Goal: Find specific page/section: Find specific page/section

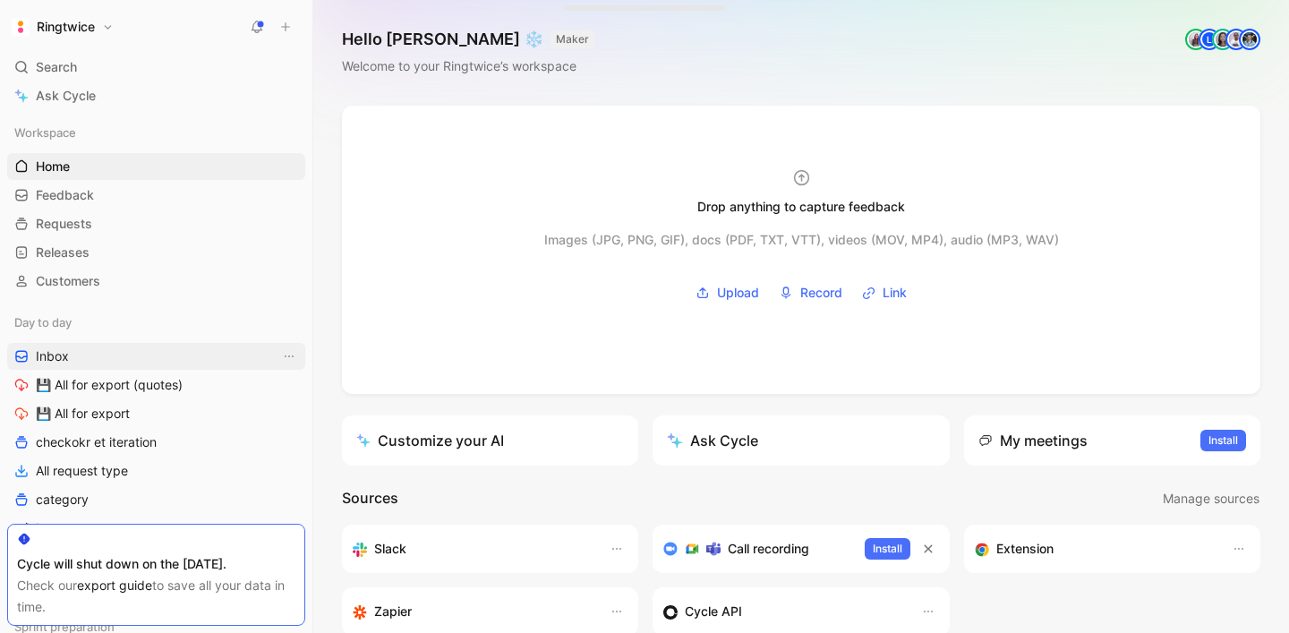
scroll to position [88, 0]
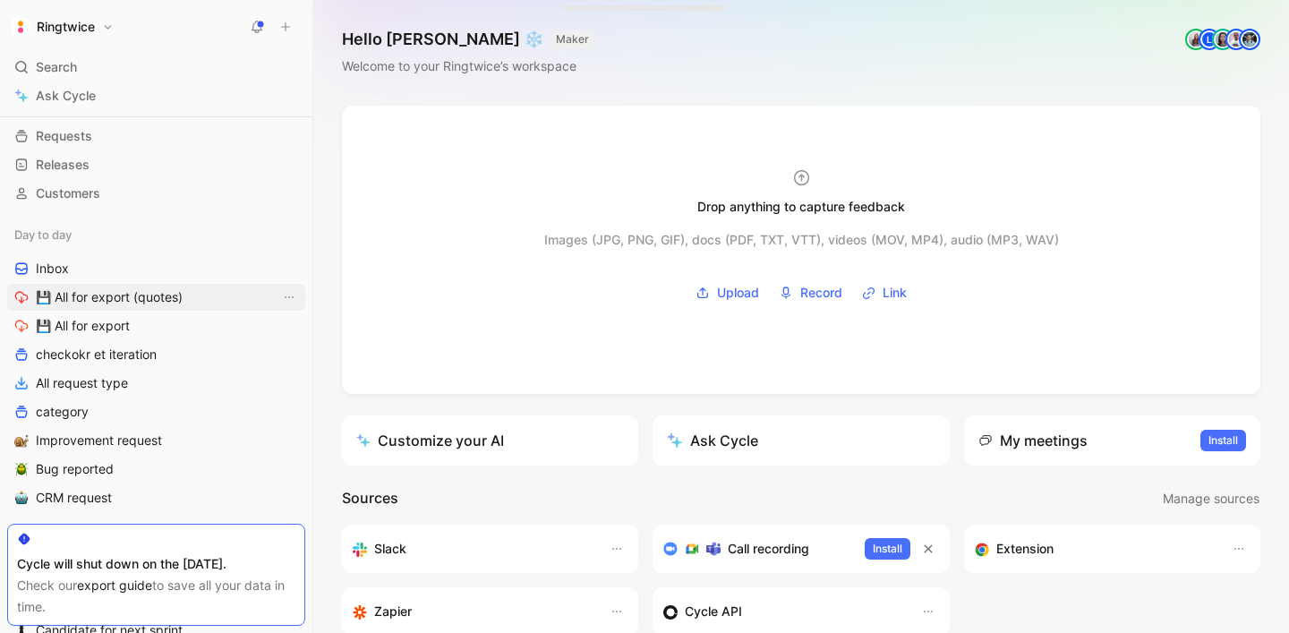
click at [178, 299] on span "💾 All for export (quotes)" at bounding box center [109, 297] width 147 height 18
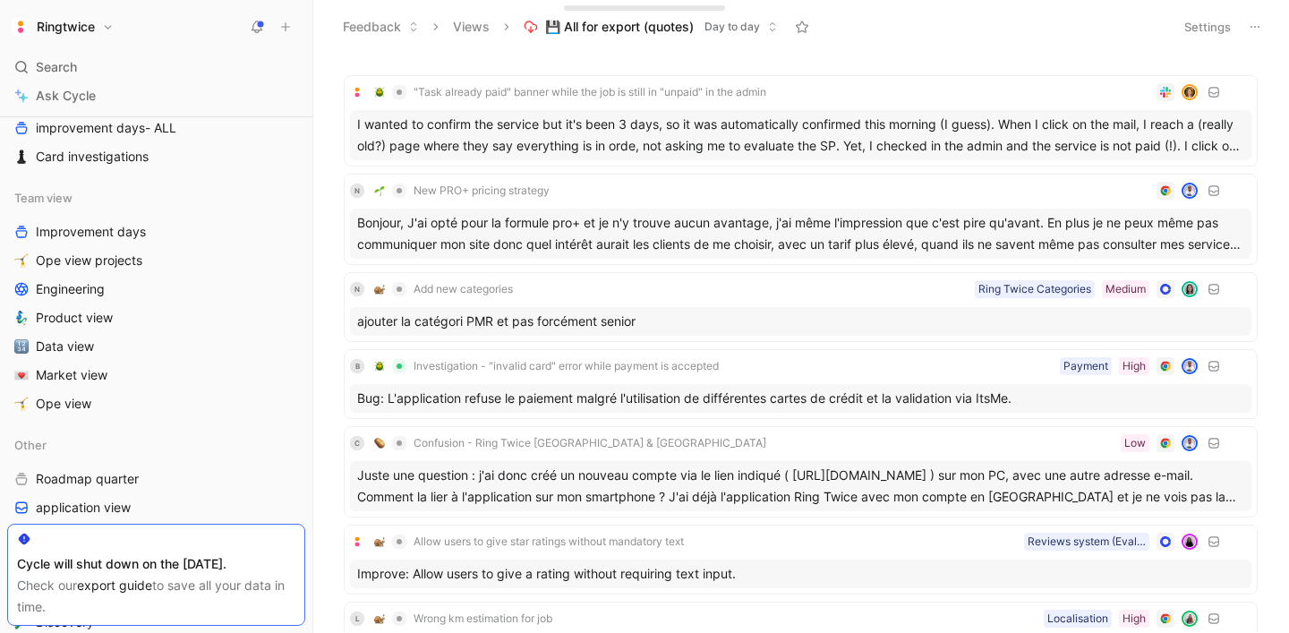
scroll to position [854, 0]
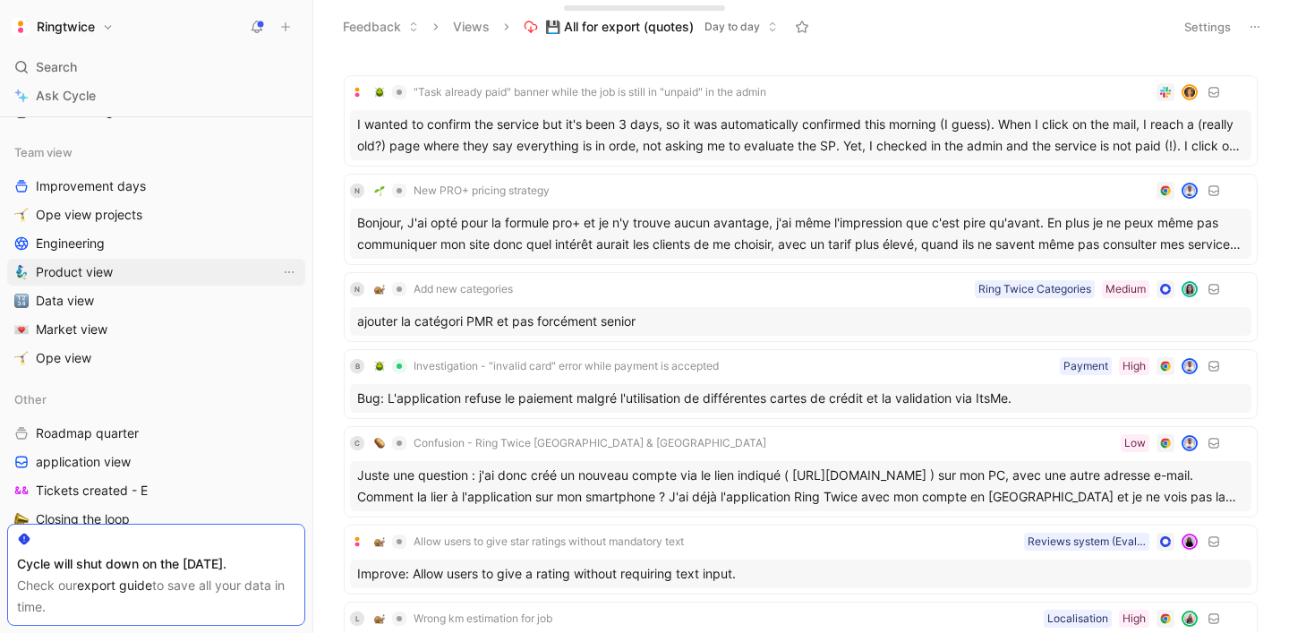
click at [114, 268] on link "Product view" at bounding box center [156, 272] width 298 height 27
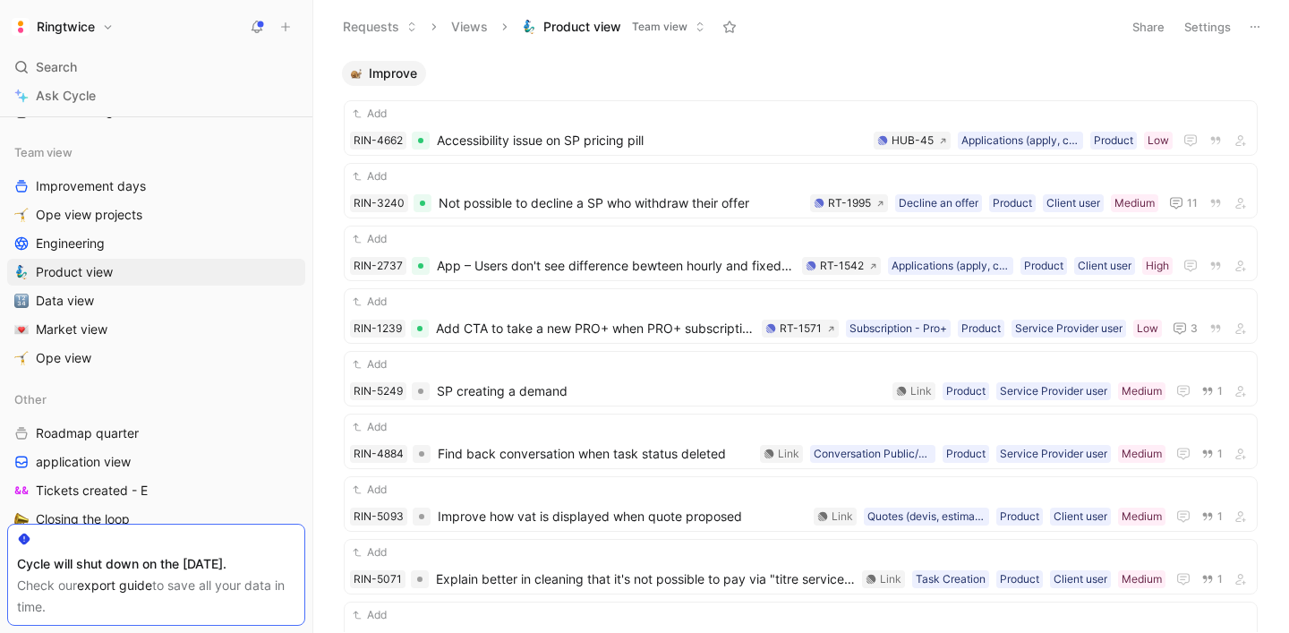
click at [1204, 32] on button "Settings" at bounding box center [1208, 26] width 63 height 25
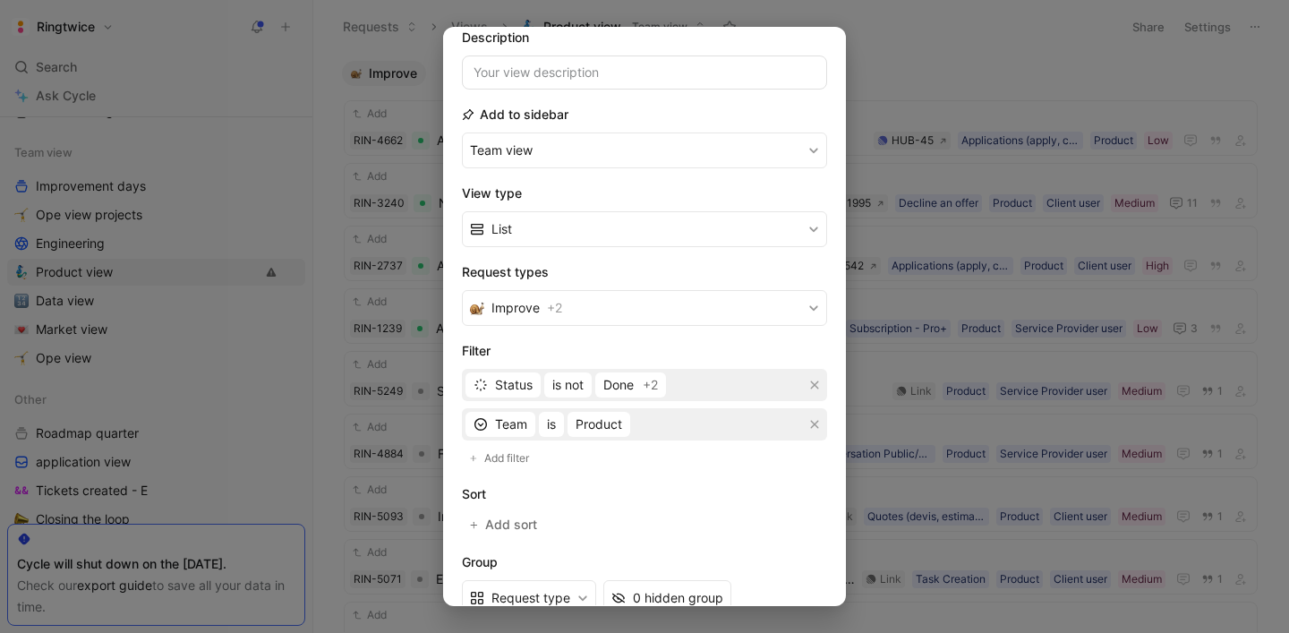
scroll to position [131, 0]
